Goal: Task Accomplishment & Management: Complete application form

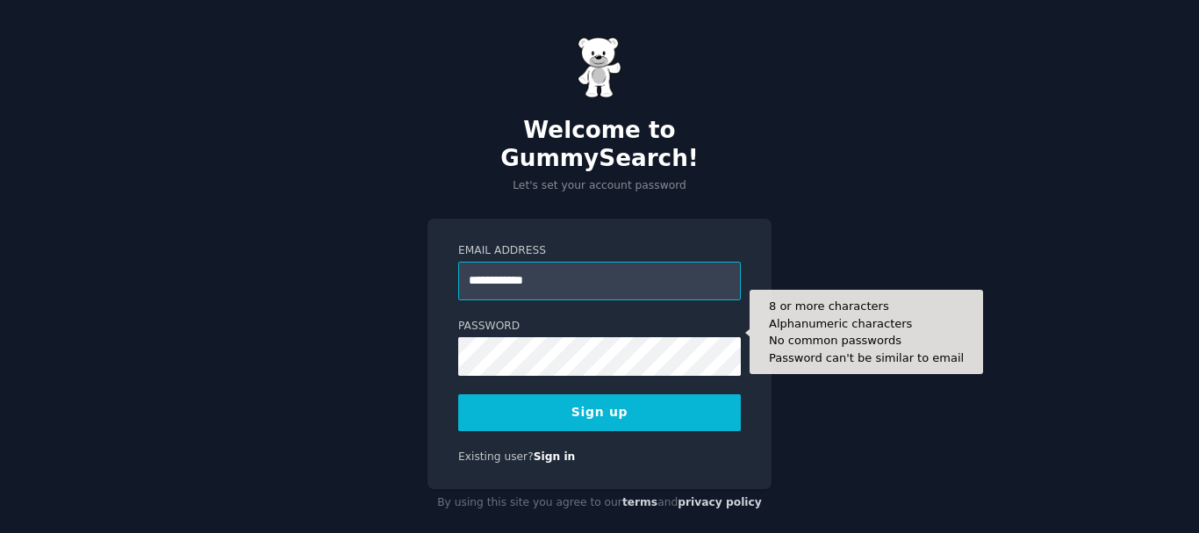
type input "**********"
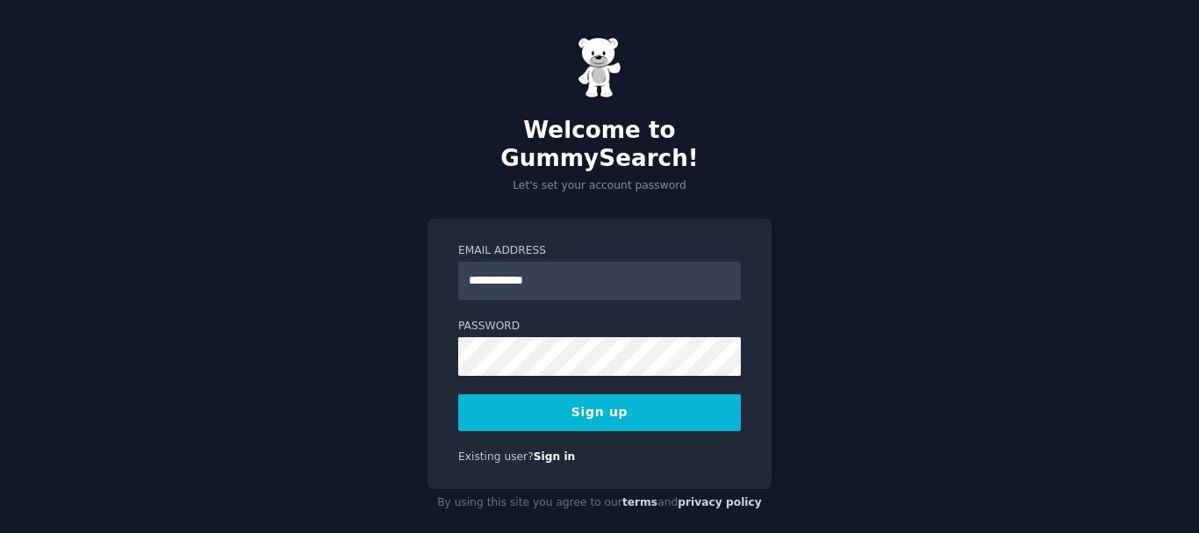
click at [612, 394] on button "Sign up" at bounding box center [599, 412] width 283 height 37
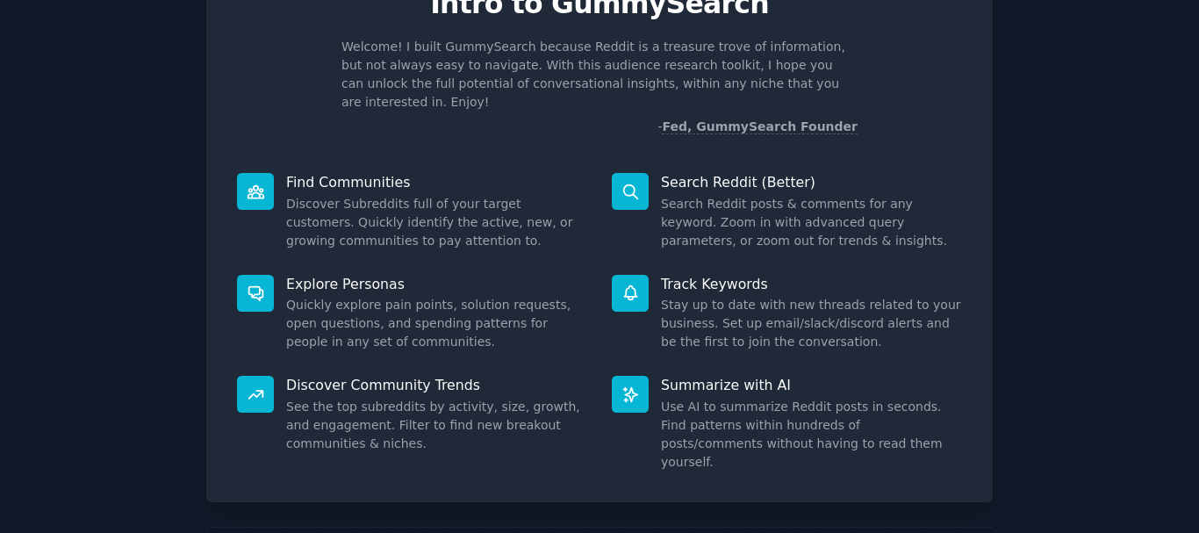
scroll to position [154, 0]
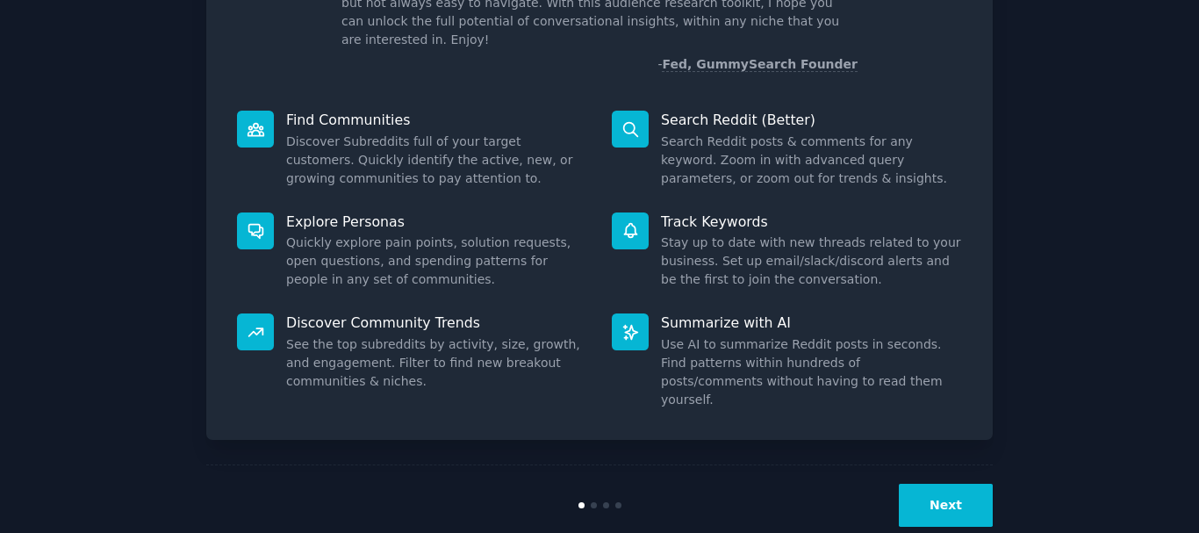
click at [942, 484] on button "Next" at bounding box center [946, 505] width 94 height 43
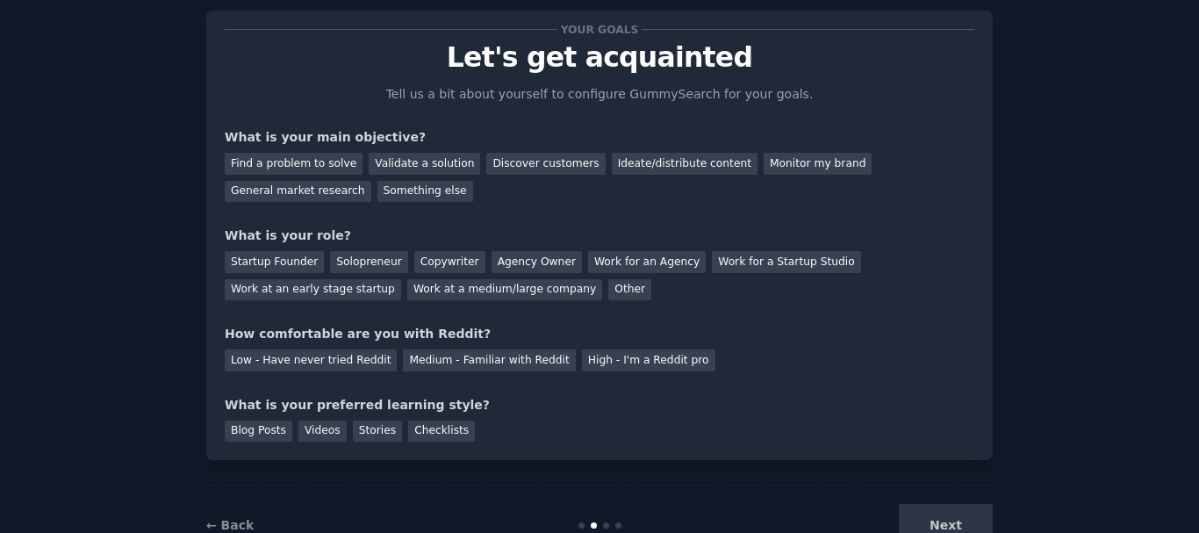
scroll to position [8, 0]
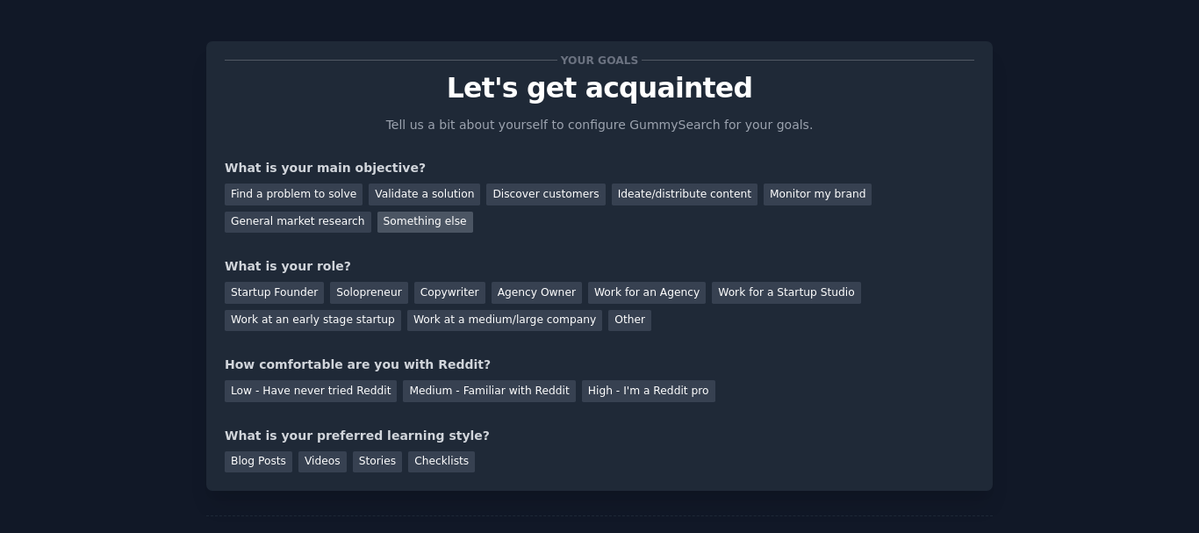
click at [377, 214] on div "Something else" at bounding box center [425, 223] width 96 height 22
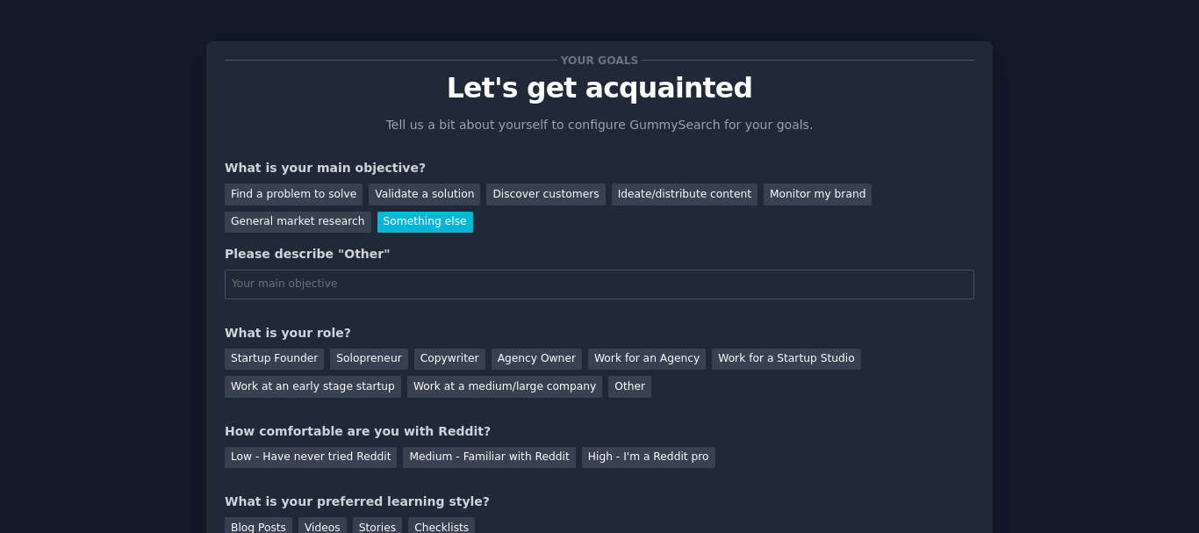
click at [377, 219] on div "Something else" at bounding box center [425, 223] width 96 height 22
click at [289, 192] on div "Find a problem to solve" at bounding box center [294, 194] width 138 height 22
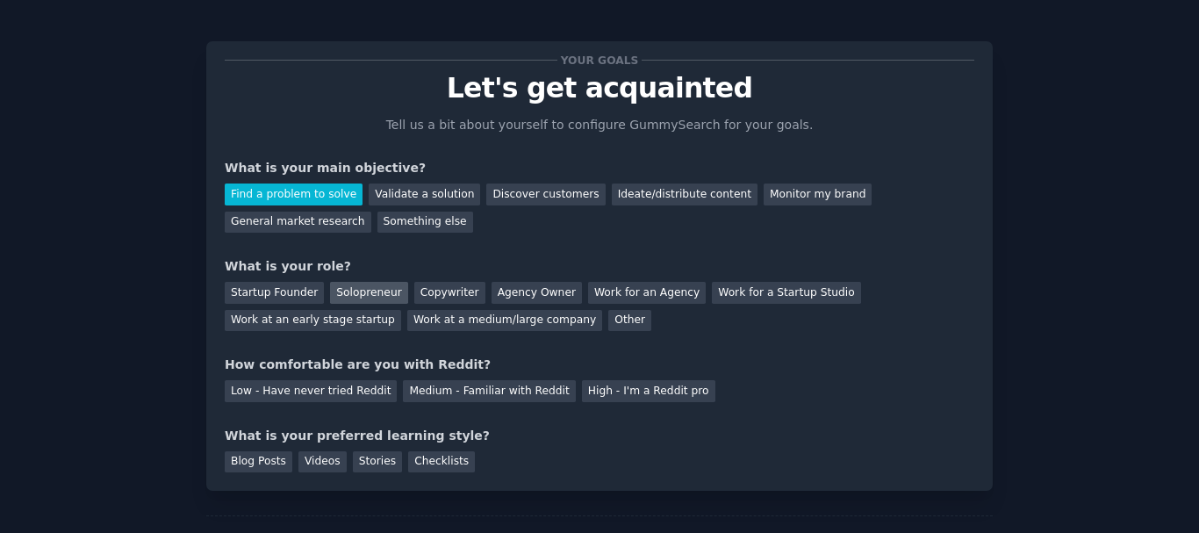
click at [365, 284] on div "Solopreneur" at bounding box center [368, 293] width 77 height 22
click at [461, 394] on div "Medium - Familiar with Reddit" at bounding box center [489, 391] width 172 height 22
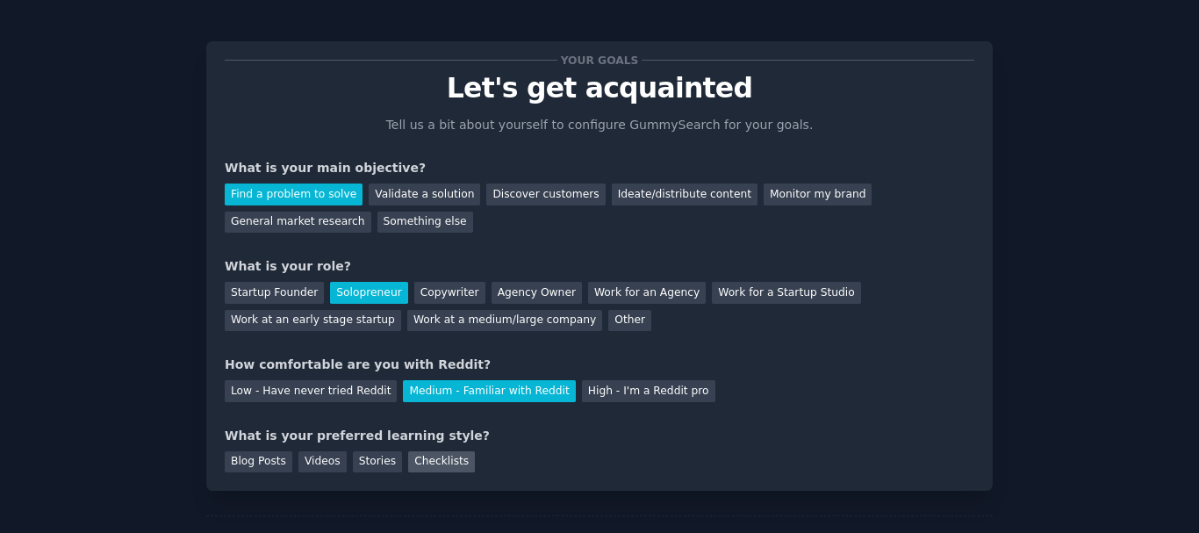
click at [434, 464] on div "Checklists" at bounding box center [441, 462] width 67 height 22
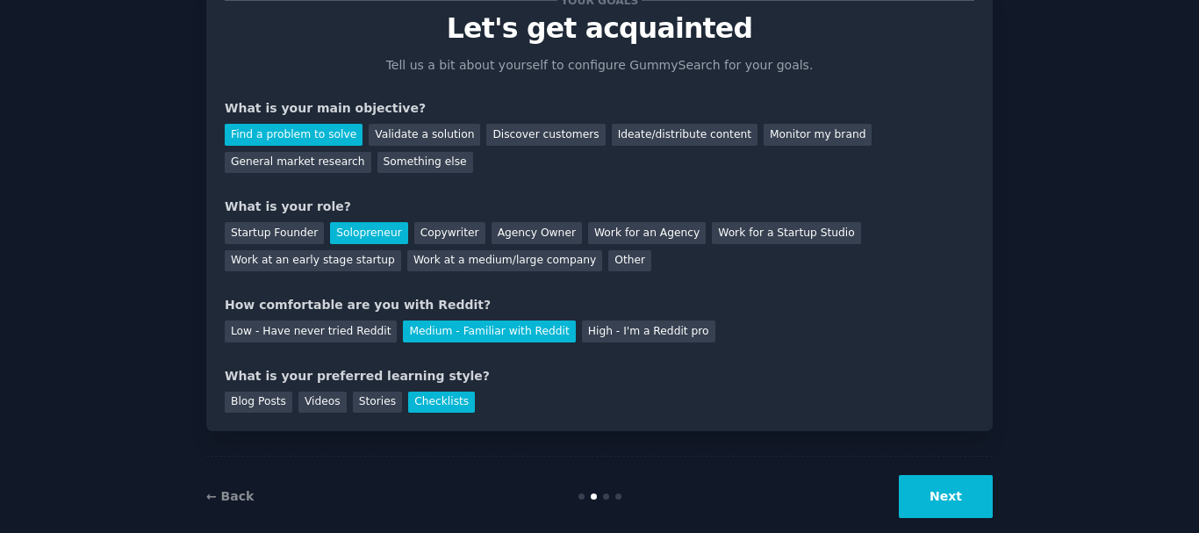
scroll to position [96, 0]
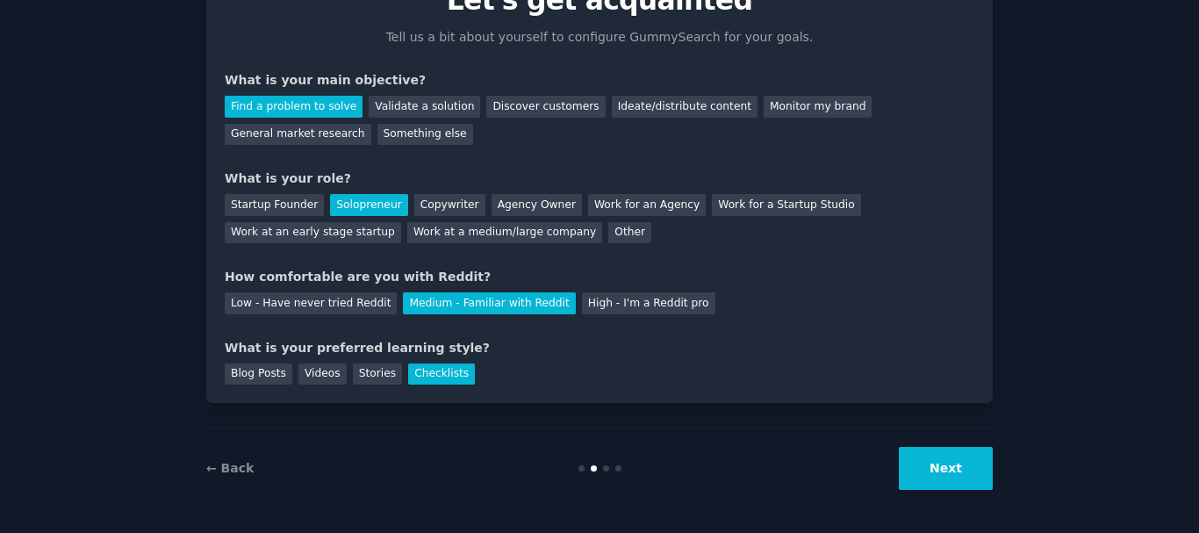
click at [958, 467] on button "Next" at bounding box center [946, 468] width 94 height 43
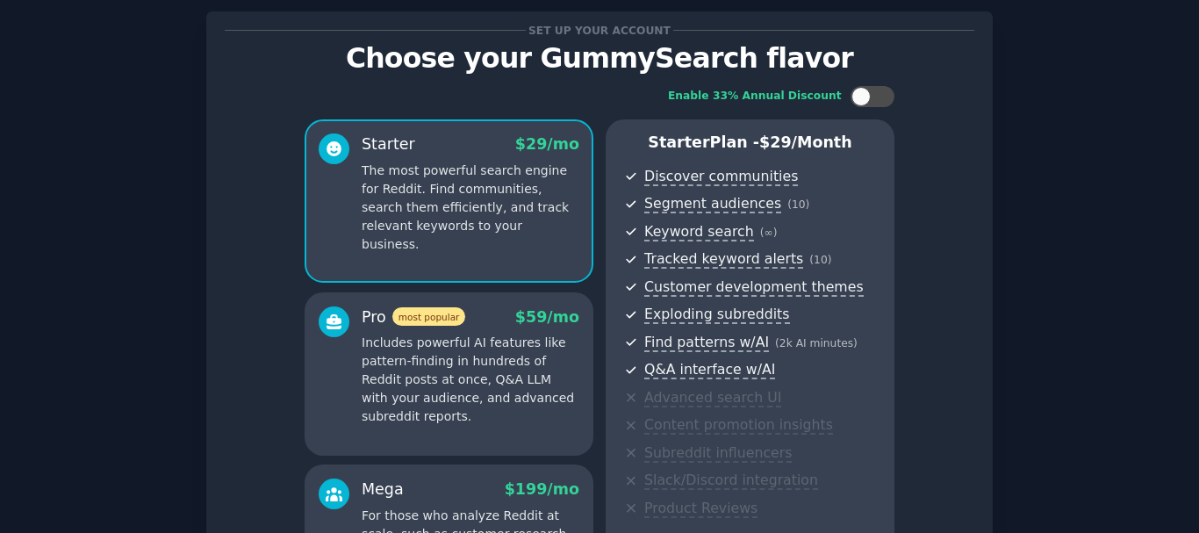
scroll to position [37, 0]
click at [878, 96] on div at bounding box center [881, 97] width 9 height 9
click at [858, 100] on icon at bounding box center [863, 98] width 10 height 10
checkbox input "false"
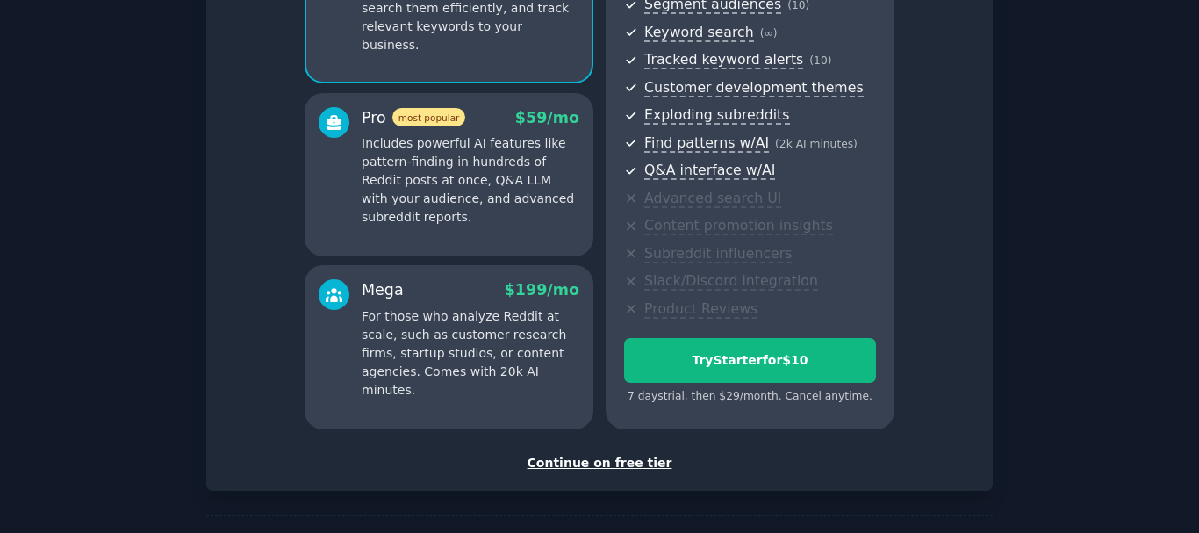
scroll to position [300, 0]
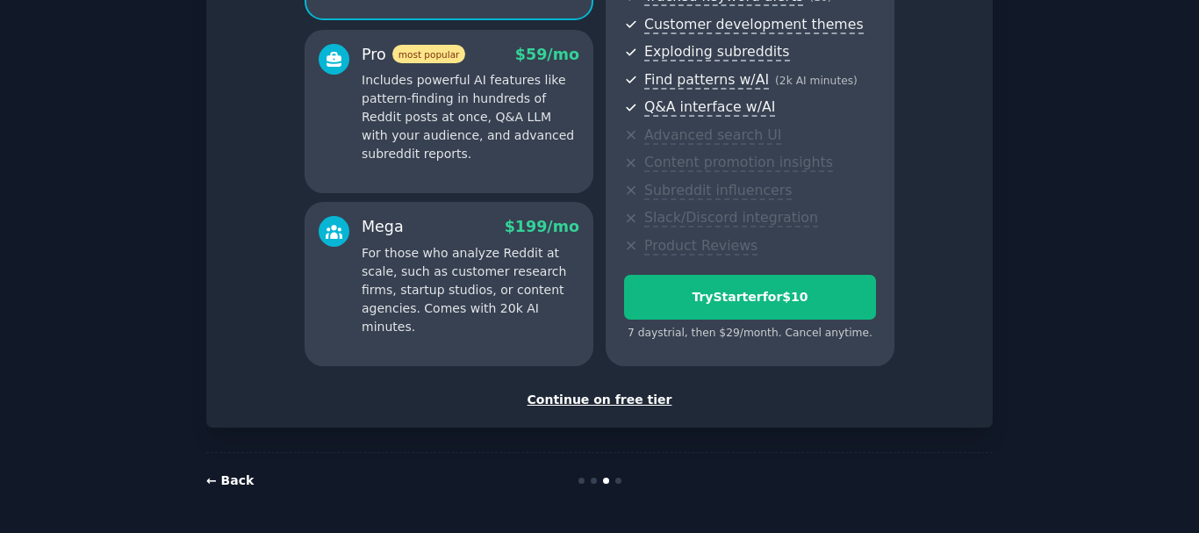
click at [224, 473] on link "← Back" at bounding box center [229, 480] width 47 height 14
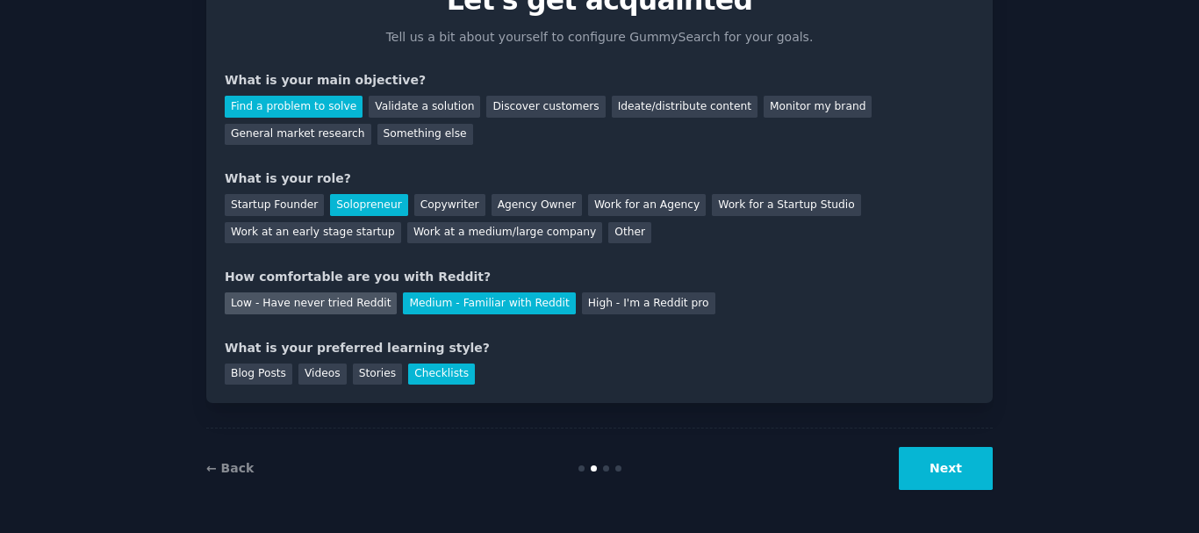
click at [355, 304] on div "Low - Have never tried Reddit" at bounding box center [311, 303] width 172 height 22
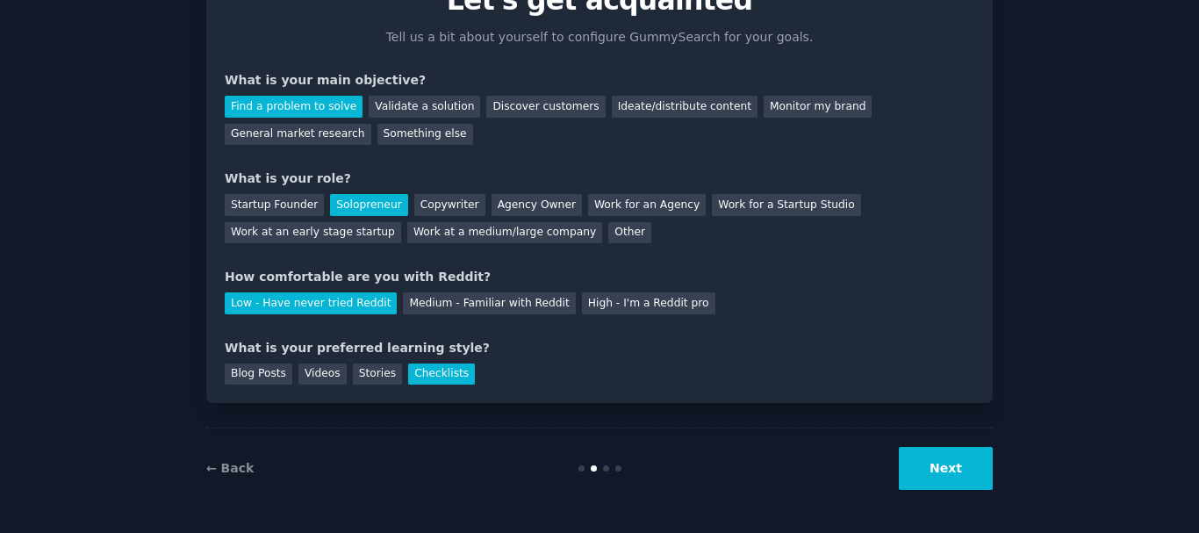
click at [945, 467] on button "Next" at bounding box center [946, 468] width 94 height 43
